Goal: Task Accomplishment & Management: Use online tool/utility

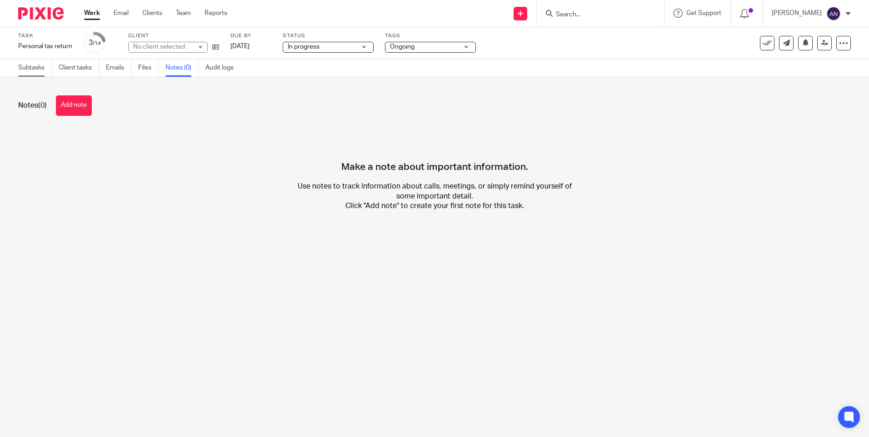
click at [22, 68] on link "Subtasks" at bounding box center [35, 68] width 34 height 18
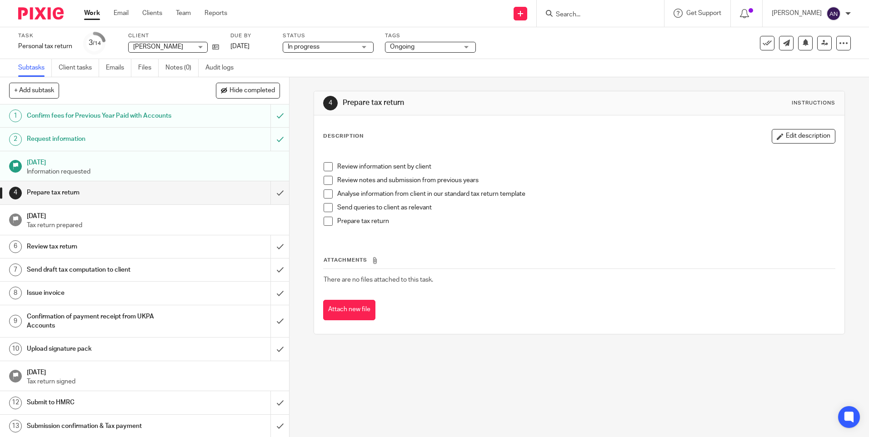
click at [362, 88] on div "4 Prepare tax return Instructions Description Edit description Review informati…" at bounding box center [579, 212] width 531 height 271
click at [359, 87] on div "4 Prepare tax return Instructions Description Edit description Review informati…" at bounding box center [579, 212] width 531 height 271
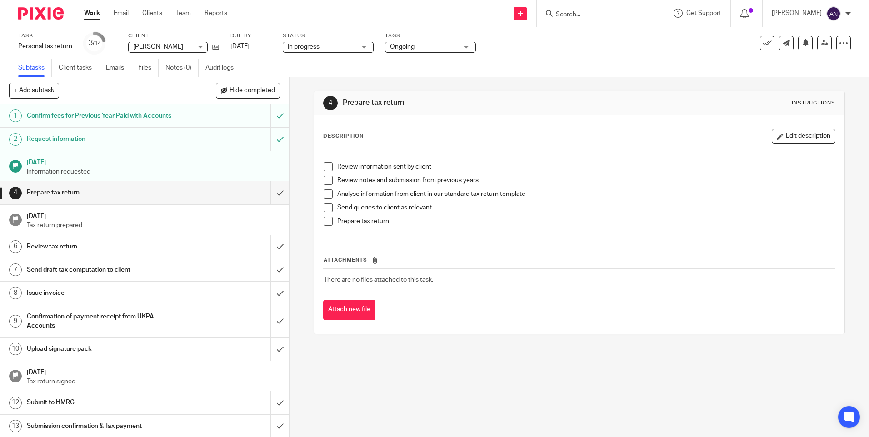
click at [367, 385] on div "4 Prepare tax return Instructions Description Edit description Review informati…" at bounding box center [580, 257] width 580 height 360
drag, startPoint x: 589, startPoint y: 359, endPoint x: 597, endPoint y: 361, distance: 8.7
click at [589, 359] on div "4 Prepare tax return Instructions Description Edit description Review informati…" at bounding box center [580, 257] width 580 height 360
